Goal: Information Seeking & Learning: Learn about a topic

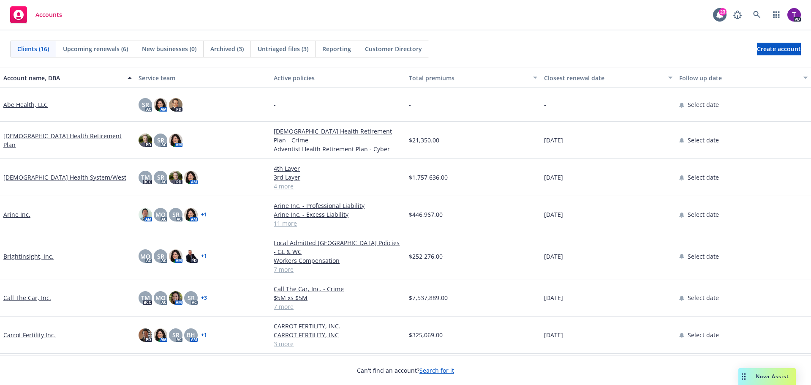
scroll to position [42, 0]
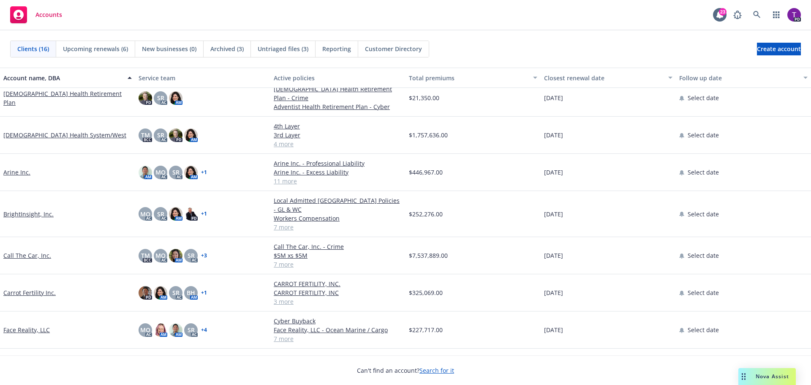
click at [22, 251] on link "Call The Car, Inc." at bounding box center [27, 255] width 48 height 9
